Goal: Find specific page/section: Find specific page/section

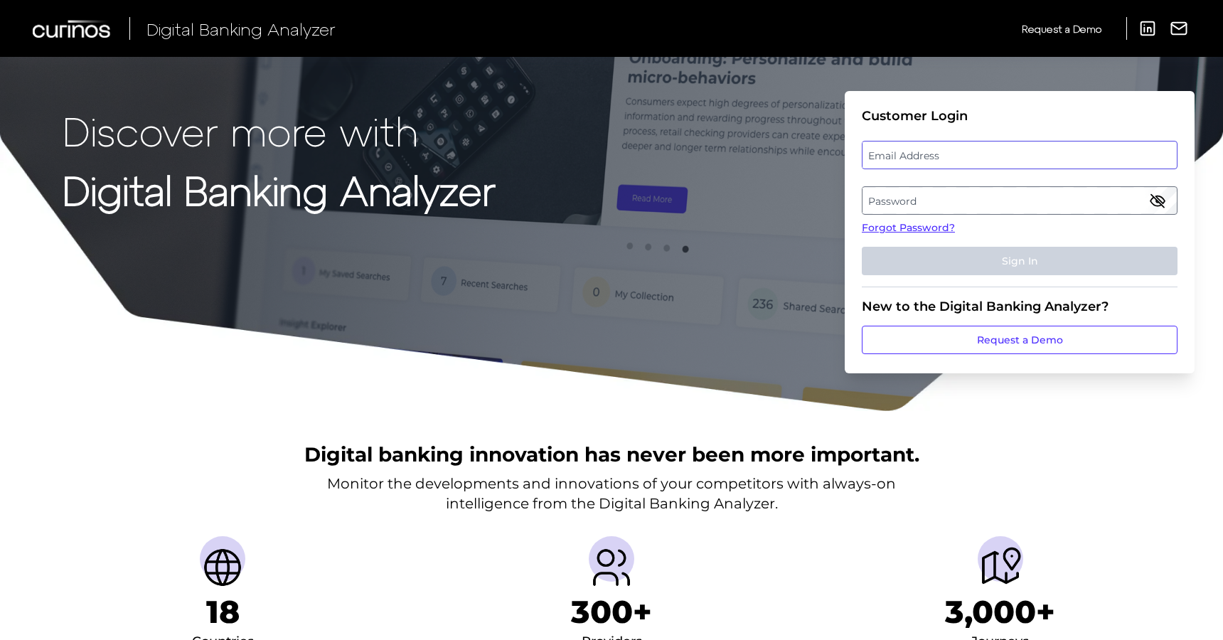
type input "[EMAIL_ADDRESS][DOMAIN_NAME]"
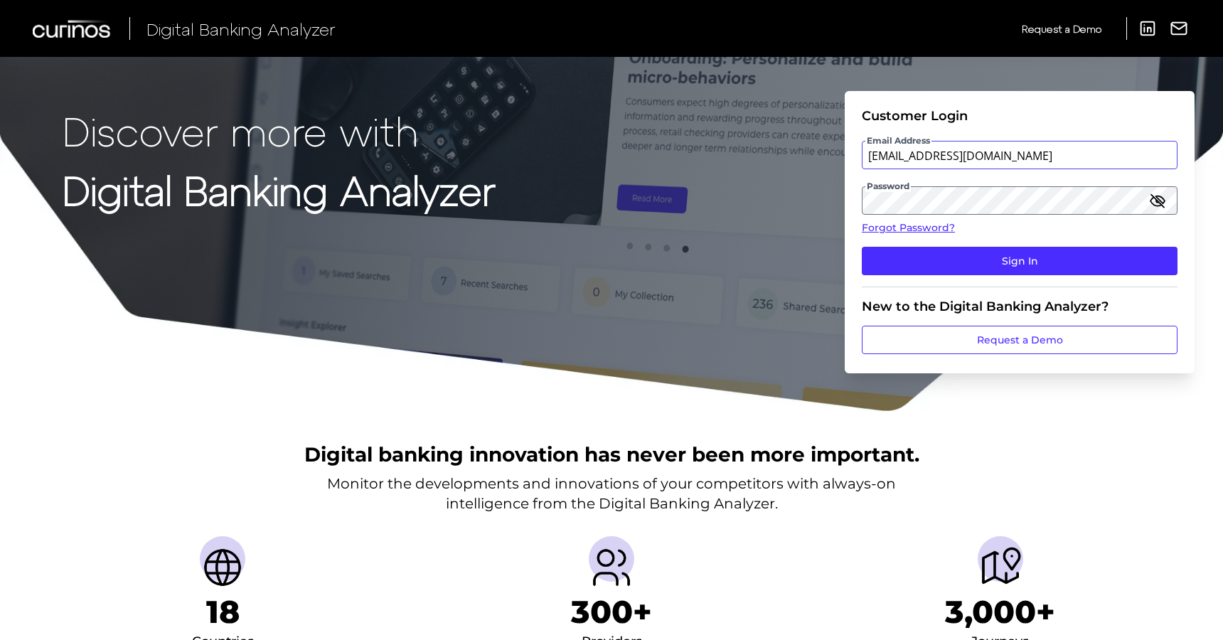
click at [949, 156] on input "[EMAIL_ADDRESS][DOMAIN_NAME]" at bounding box center [1020, 155] width 316 height 28
click at [862, 247] on button "Sign In" at bounding box center [1020, 261] width 316 height 28
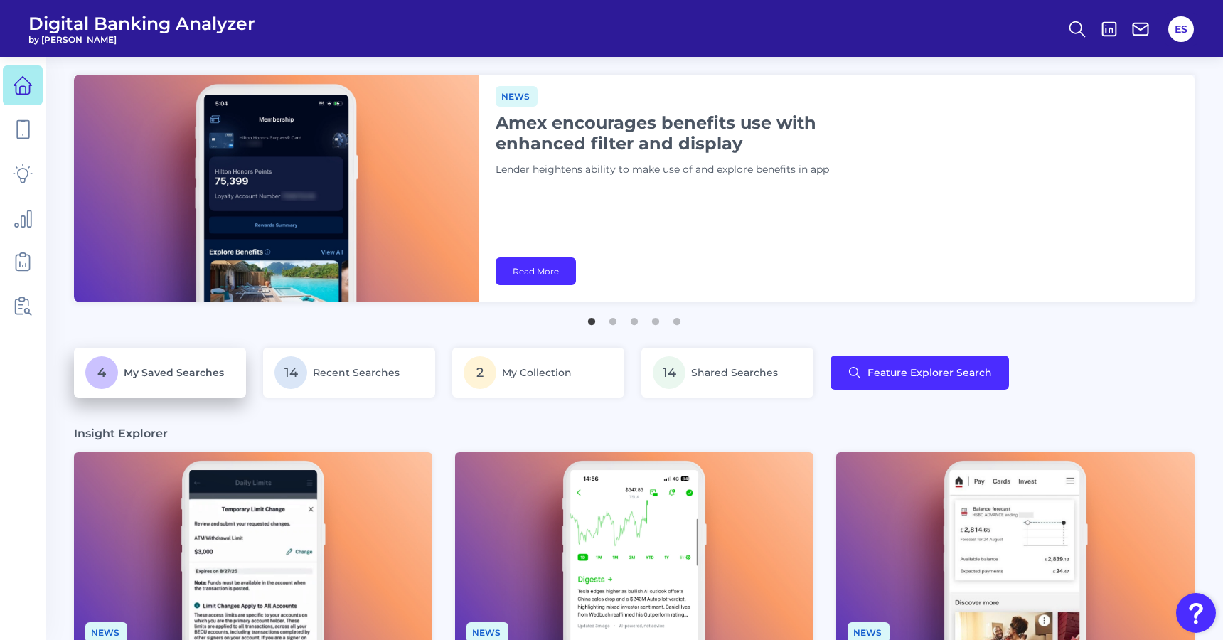
click at [228, 382] on p "4 My Saved Searches" at bounding box center [159, 372] width 149 height 33
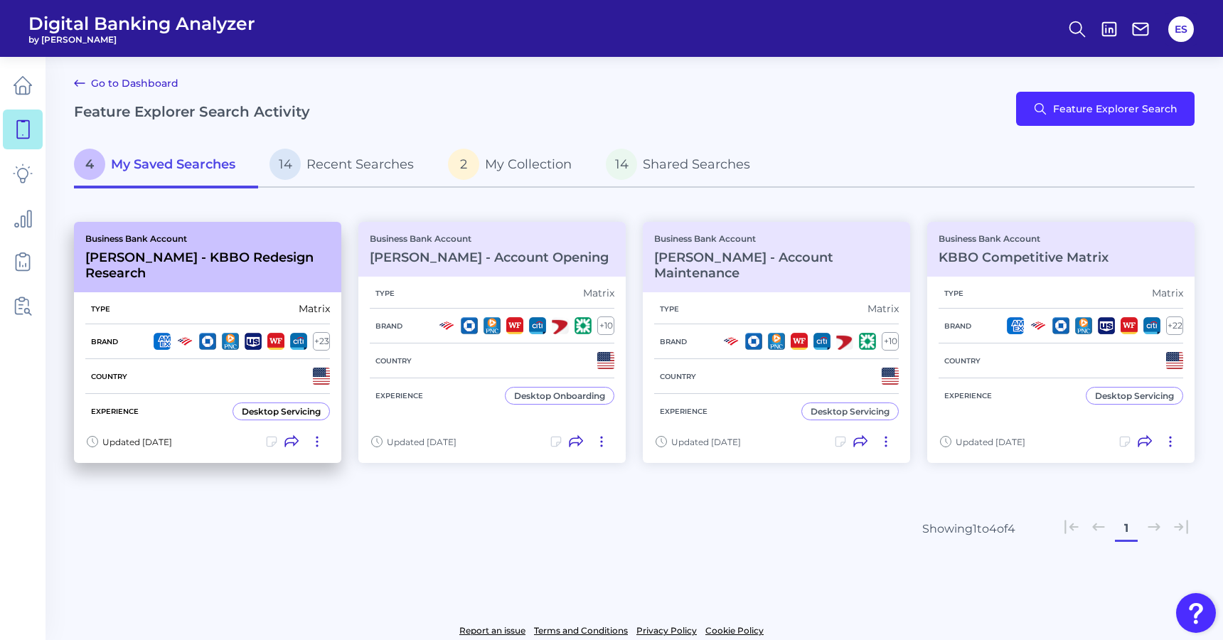
click at [166, 257] on h3 "[PERSON_NAME] - KBBO Redesign Research" at bounding box center [207, 265] width 245 height 31
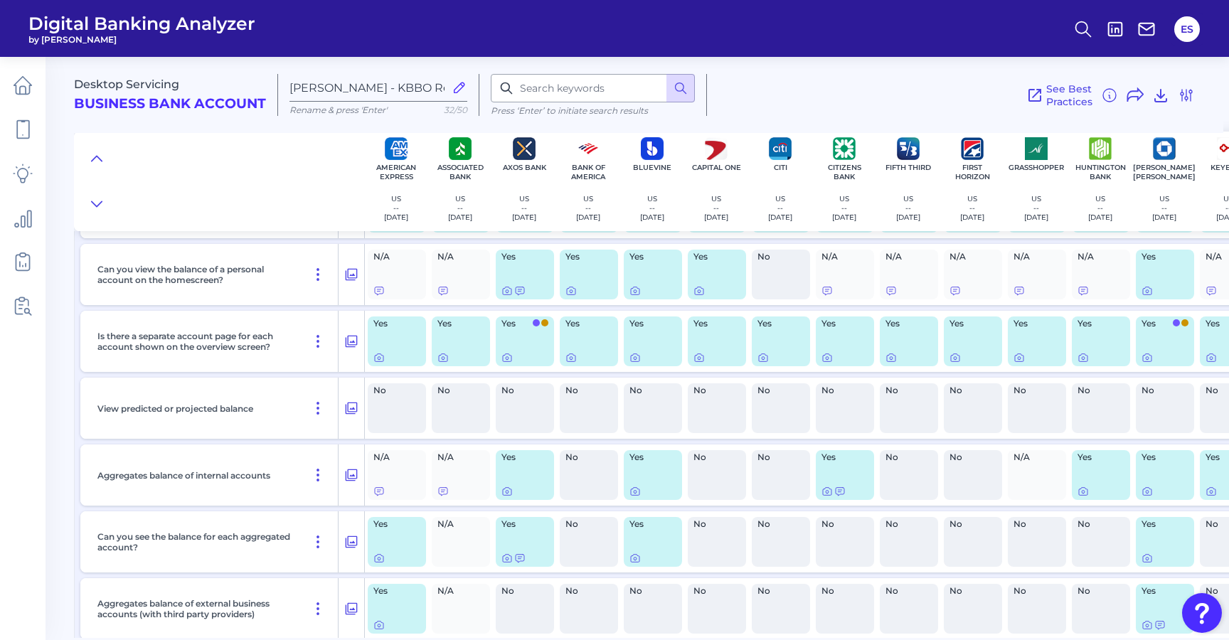
scroll to position [1834, 0]
